Goal: Check status: Check status

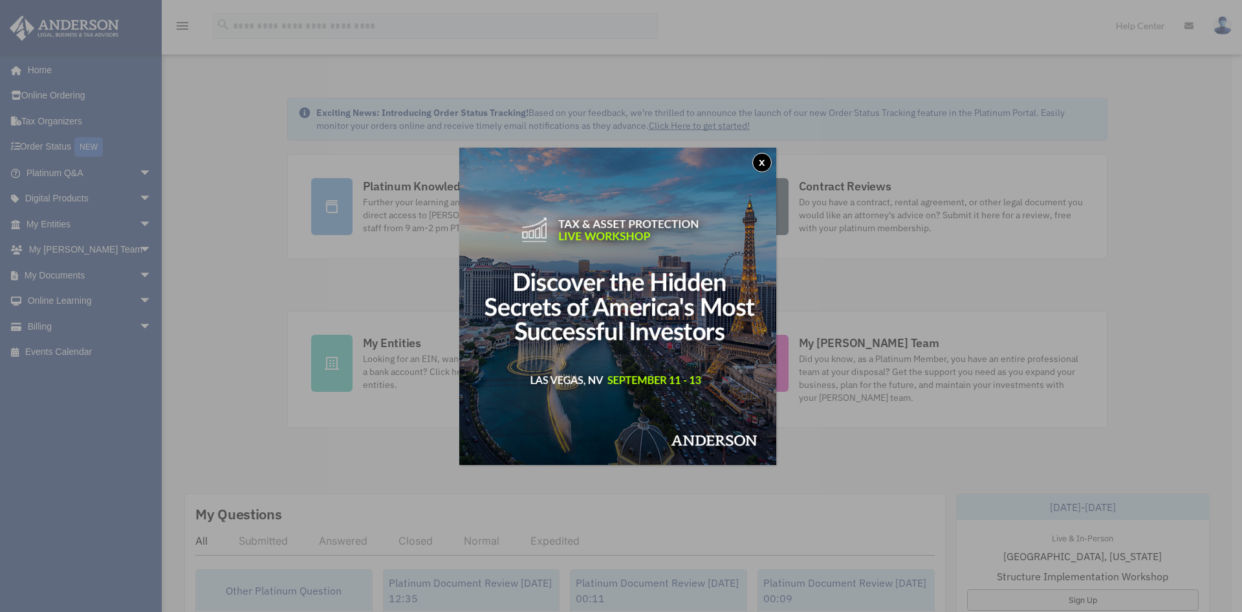
click at [766, 162] on button "x" at bounding box center [762, 162] width 19 height 19
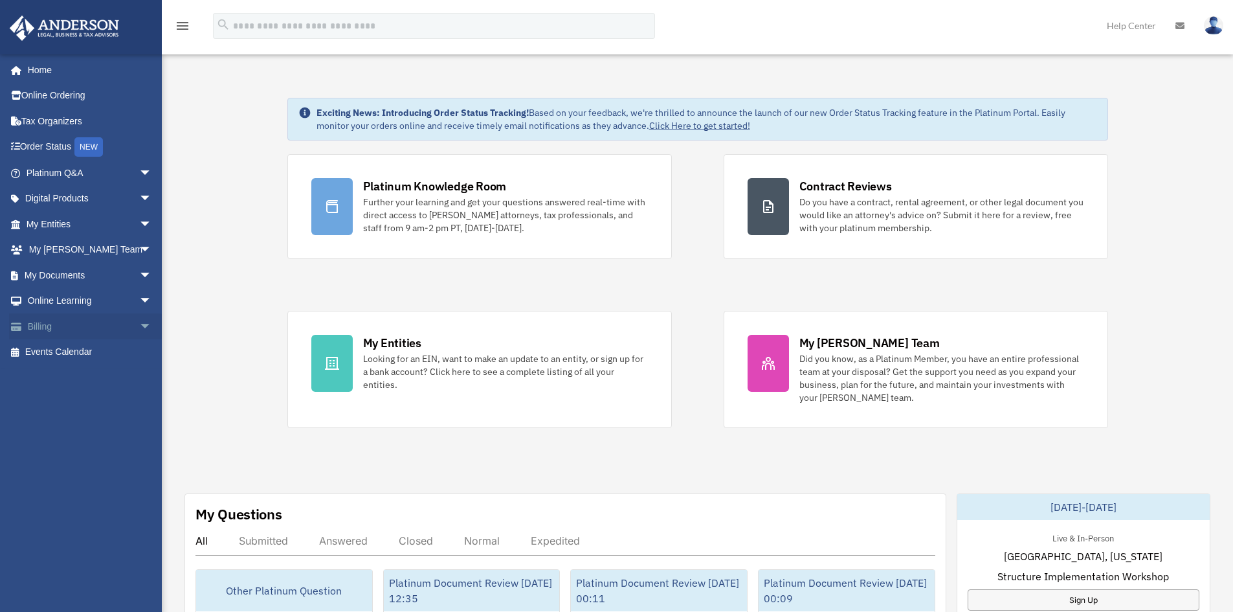
click at [139, 331] on span "arrow_drop_down" at bounding box center [152, 326] width 26 height 27
click at [93, 354] on link "$ Open Invoices" at bounding box center [94, 352] width 153 height 27
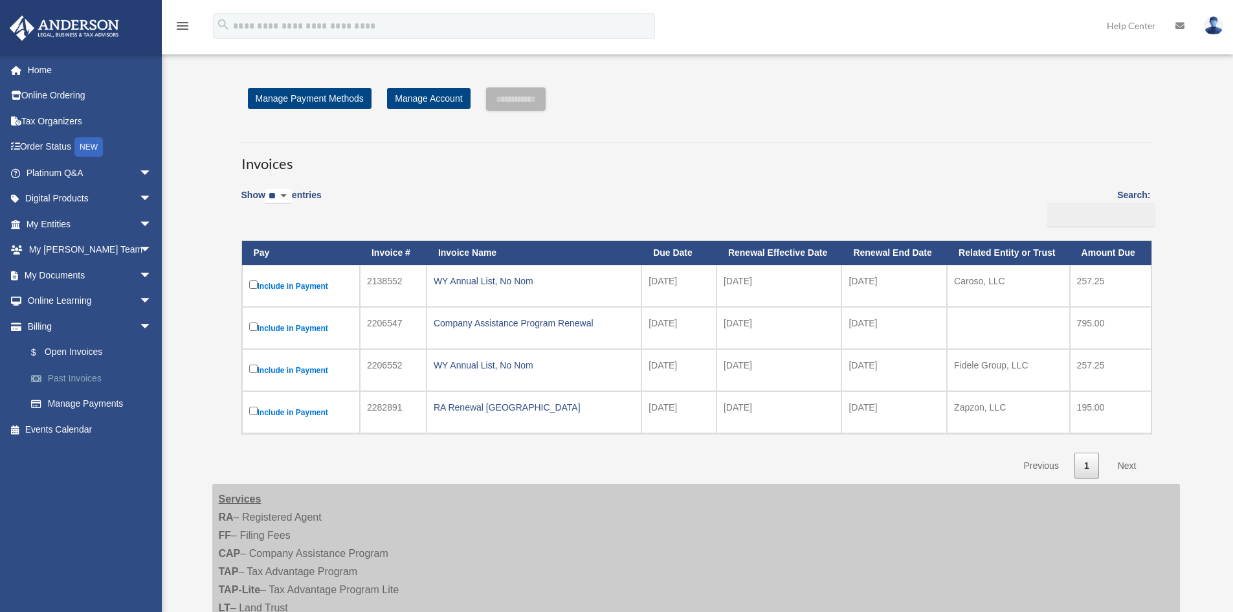
click at [77, 373] on link "Past Invoices" at bounding box center [94, 378] width 153 height 26
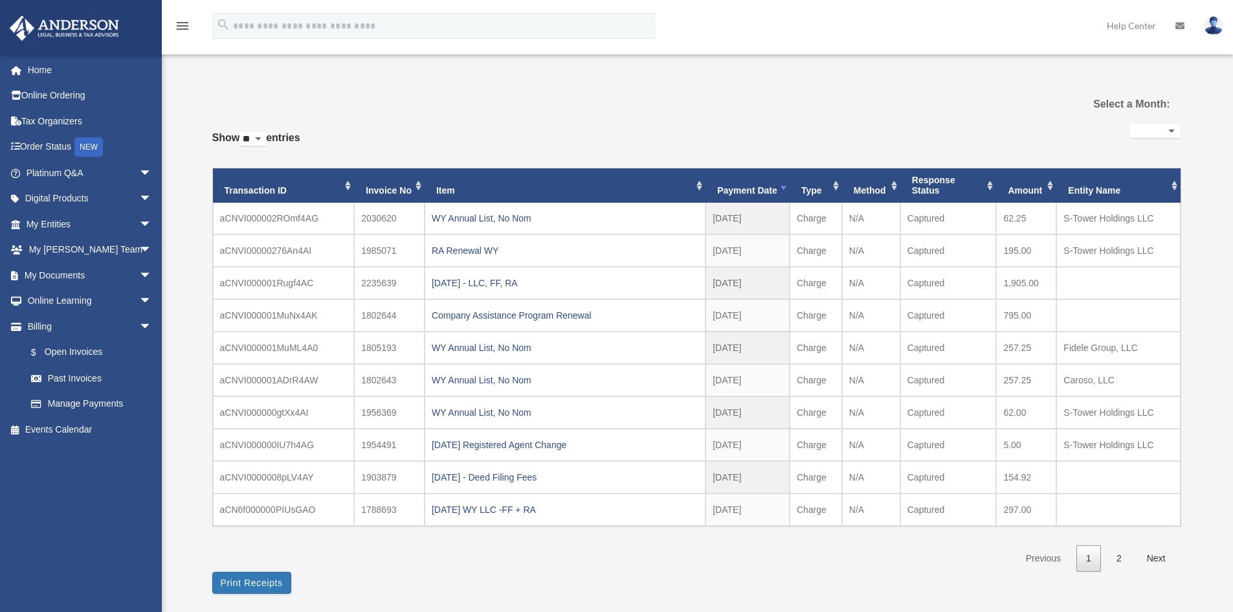
select select
